Goal: Task Accomplishment & Management: Use online tool/utility

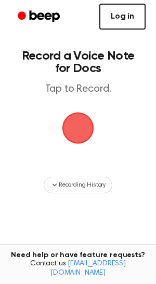
click at [109, 14] on link "Log in" at bounding box center [122, 17] width 46 height 26
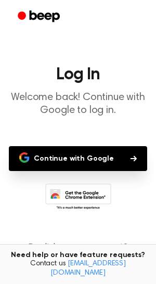
click at [73, 153] on button "Continue with Google" at bounding box center [78, 158] width 138 height 25
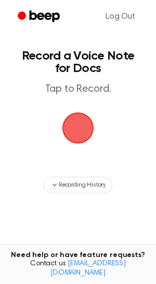
click at [80, 139] on span "button" at bounding box center [78, 128] width 32 height 32
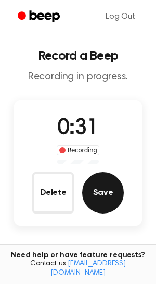
click at [92, 182] on button "Save" at bounding box center [102, 192] width 41 height 41
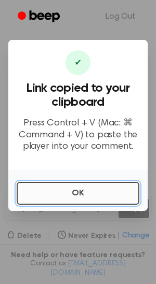
click at [70, 198] on button "OK" at bounding box center [78, 193] width 122 height 23
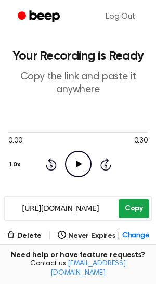
click at [123, 210] on button "Copy" at bounding box center [133, 208] width 31 height 19
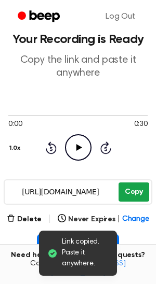
scroll to position [29, 0]
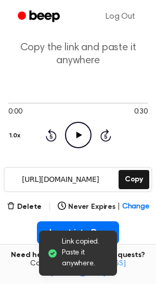
click at [30, 200] on main "Link copied. Paste it anywhere. Your Recording is Ready Copy the link and paste…" at bounding box center [78, 222] width 156 height 502
click at [24, 204] on button "Delete" at bounding box center [24, 207] width 35 height 11
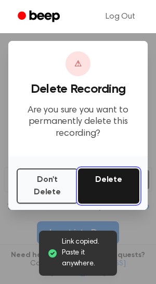
click at [93, 183] on button "Delete" at bounding box center [108, 185] width 61 height 35
click at [92, 181] on button "Delete" at bounding box center [108, 185] width 61 height 35
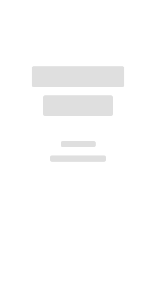
scroll to position [29, 0]
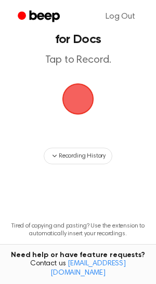
click at [82, 110] on span "button" at bounding box center [77, 98] width 29 height 29
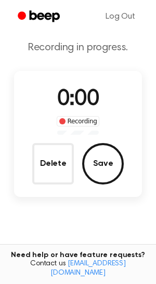
scroll to position [62, 0]
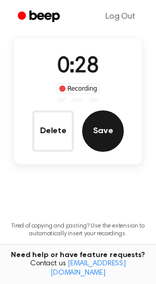
click at [103, 128] on button "Save" at bounding box center [102, 130] width 41 height 41
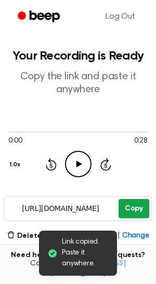
click at [135, 209] on button "Copy" at bounding box center [133, 208] width 31 height 19
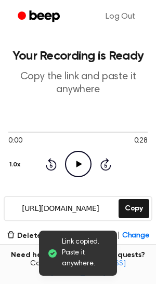
click at [80, 163] on icon "Play Audio" at bounding box center [78, 164] width 26 height 26
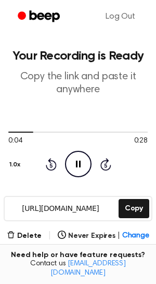
click at [80, 163] on icon "Pause Audio" at bounding box center [78, 164] width 26 height 26
click at [80, 163] on icon at bounding box center [79, 164] width 6 height 7
click at [89, 164] on icon "Pause Audio" at bounding box center [78, 164] width 26 height 26
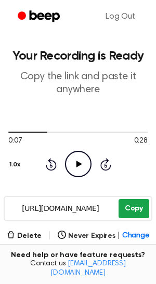
click at [132, 208] on button "Copy" at bounding box center [133, 208] width 31 height 19
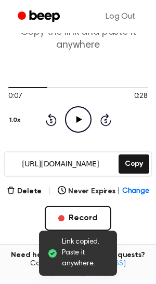
scroll to position [75, 0]
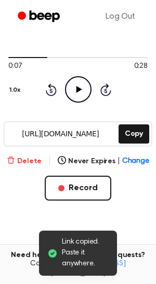
click at [29, 162] on button "Delete" at bounding box center [24, 161] width 35 height 11
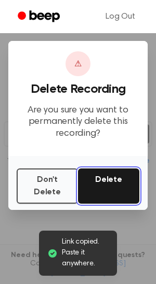
click at [115, 183] on button "Delete" at bounding box center [108, 185] width 61 height 35
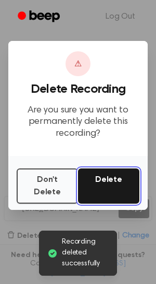
click at [108, 187] on button "Delete" at bounding box center [108, 185] width 61 height 35
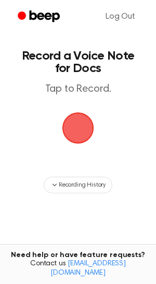
click at [80, 129] on span "button" at bounding box center [78, 128] width 40 height 40
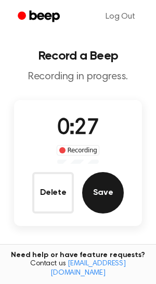
click at [102, 195] on button "Save" at bounding box center [102, 192] width 41 height 41
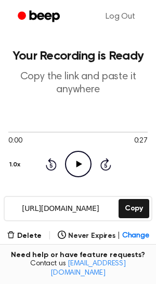
click at [75, 166] on icon "Play Audio" at bounding box center [78, 164] width 26 height 26
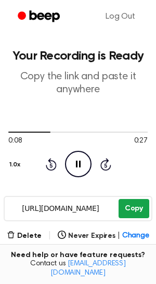
click at [134, 204] on button "Copy" at bounding box center [133, 208] width 31 height 19
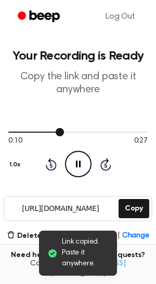
drag, startPoint x: 51, startPoint y: 132, endPoint x: 44, endPoint y: 131, distance: 7.3
click at [44, 131] on div at bounding box center [77, 132] width 139 height 8
click at [76, 163] on icon at bounding box center [78, 164] width 5 height 7
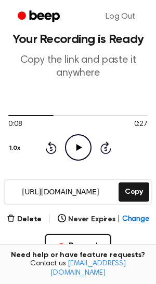
scroll to position [31, 0]
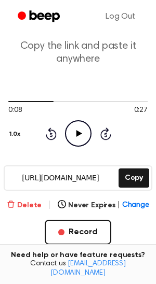
click at [32, 208] on button "Delete" at bounding box center [24, 205] width 35 height 11
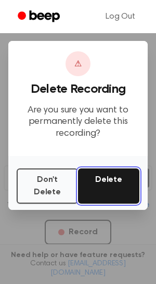
click at [107, 174] on button "Delete" at bounding box center [108, 185] width 61 height 35
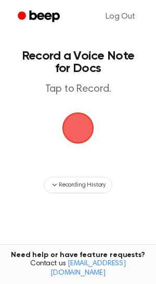
scroll to position [31, 0]
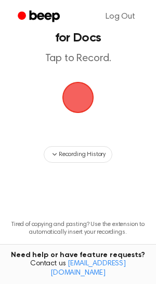
click at [75, 98] on span "button" at bounding box center [77, 97] width 37 height 37
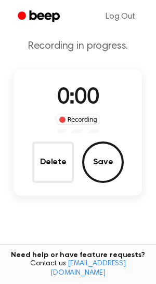
scroll to position [63, 0]
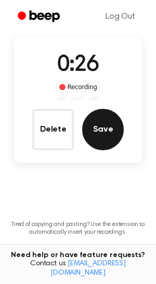
click at [100, 139] on button "Save" at bounding box center [102, 129] width 41 height 41
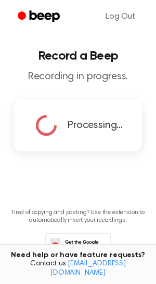
copy div
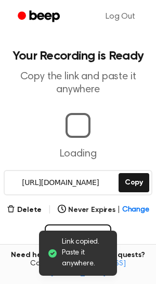
drag, startPoint x: 128, startPoint y: 232, endPoint x: 98, endPoint y: 232, distance: 29.5
click at [98, 232] on main "Link copied. Paste it anywhere. Your Recording is Ready Copy the link and paste…" at bounding box center [78, 223] width 156 height 447
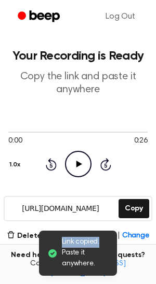
drag, startPoint x: 98, startPoint y: 232, endPoint x: 105, endPoint y: 243, distance: 12.4
click at [105, 243] on div "Link copied. Paste it anywhere." at bounding box center [78, 253] width 78 height 45
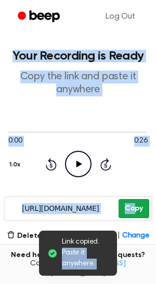
drag, startPoint x: 105, startPoint y: 243, endPoint x: 134, endPoint y: 209, distance: 44.1
click at [134, 209] on main "Link copied. Paste it anywhere. Your Recording is Ready Copy the link and paste…" at bounding box center [78, 236] width 156 height 473
click at [134, 209] on button "Copy" at bounding box center [133, 208] width 31 height 19
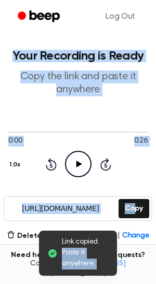
click at [139, 177] on div "0:00 0:26 1.0x Rewind 5 seconds Play Audio Skip 5 seconds" at bounding box center [77, 153] width 139 height 50
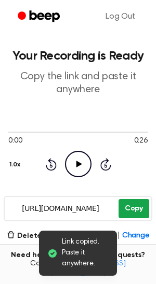
click at [138, 205] on button "Copy" at bounding box center [133, 208] width 31 height 19
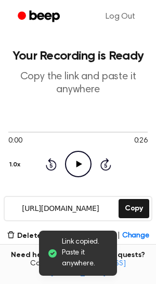
scroll to position [98, 0]
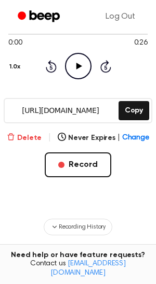
click at [30, 138] on button "Delete" at bounding box center [24, 138] width 35 height 11
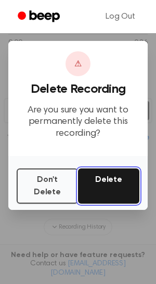
click at [107, 179] on button "Delete" at bounding box center [108, 185] width 61 height 35
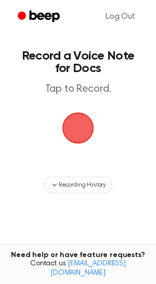
click at [79, 137] on span "button" at bounding box center [78, 128] width 44 height 44
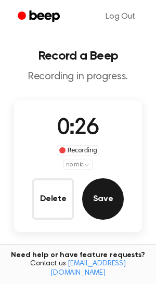
click at [112, 201] on button "Save" at bounding box center [102, 198] width 41 height 41
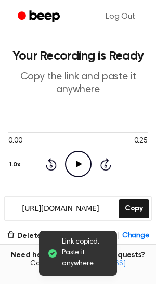
click at [82, 166] on icon "Play Audio" at bounding box center [78, 164] width 26 height 26
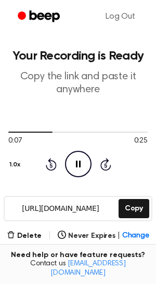
click at [50, 164] on icon at bounding box center [50, 165] width 3 height 4
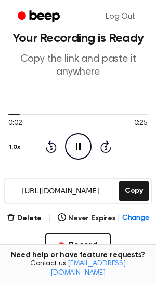
scroll to position [36, 0]
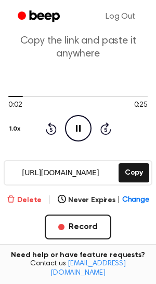
click at [32, 195] on button "Delete" at bounding box center [24, 200] width 35 height 11
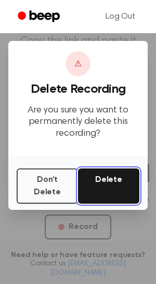
click at [105, 188] on button "Delete" at bounding box center [108, 185] width 61 height 35
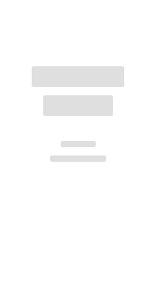
scroll to position [36, 0]
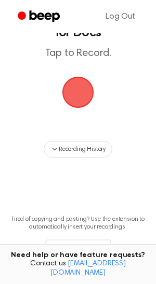
click at [84, 91] on span "button" at bounding box center [78, 92] width 58 height 58
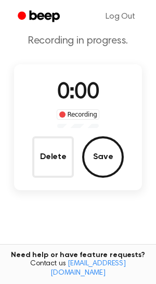
scroll to position [68, 0]
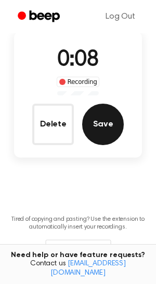
click at [92, 127] on button "Save" at bounding box center [102, 124] width 41 height 41
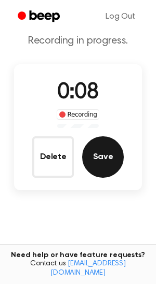
scroll to position [0, 0]
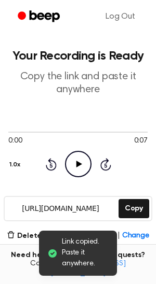
click at [88, 210] on input "[URL][DOMAIN_NAME]" at bounding box center [60, 208] width 111 height 23
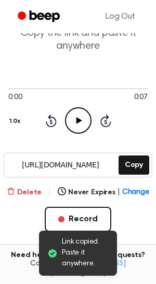
click at [20, 193] on button "Delete" at bounding box center [24, 192] width 35 height 11
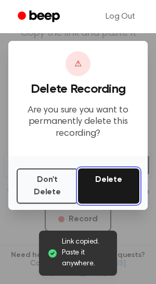
click at [109, 199] on button "Delete" at bounding box center [108, 185] width 61 height 35
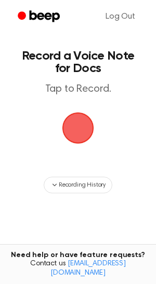
scroll to position [44, 0]
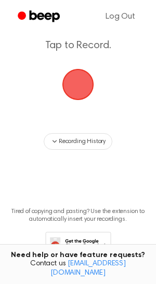
click at [78, 76] on span "button" at bounding box center [78, 84] width 38 height 38
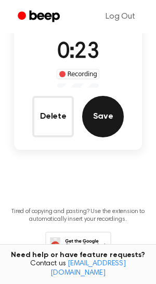
click at [114, 121] on button "Save" at bounding box center [102, 116] width 41 height 41
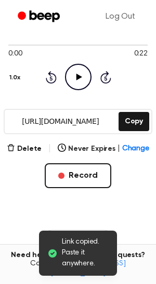
scroll to position [78, 0]
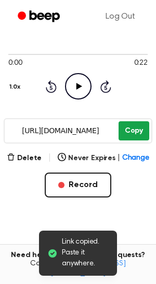
click at [130, 133] on button "Copy" at bounding box center [133, 130] width 31 height 19
